Goal: Find specific page/section: Find specific page/section

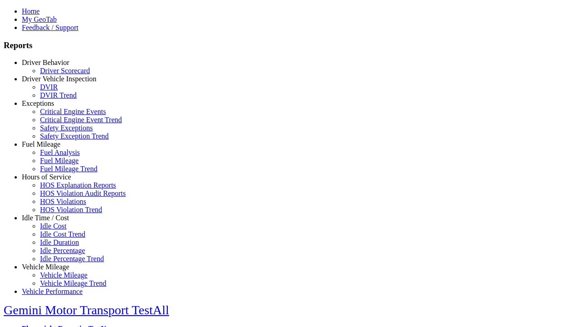
click at [52, 107] on link "Exceptions" at bounding box center [38, 104] width 32 height 8
click at [59, 140] on link "Safety Exception Trend" at bounding box center [74, 136] width 69 height 8
select select "**********"
type input "**********"
